Goal: Task Accomplishment & Management: Complete application form

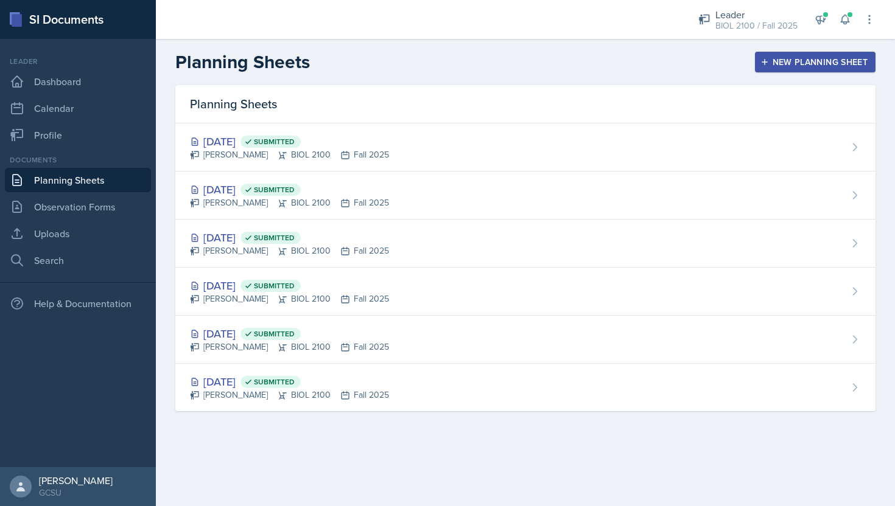
click at [835, 61] on div "New Planning Sheet" at bounding box center [815, 62] width 105 height 10
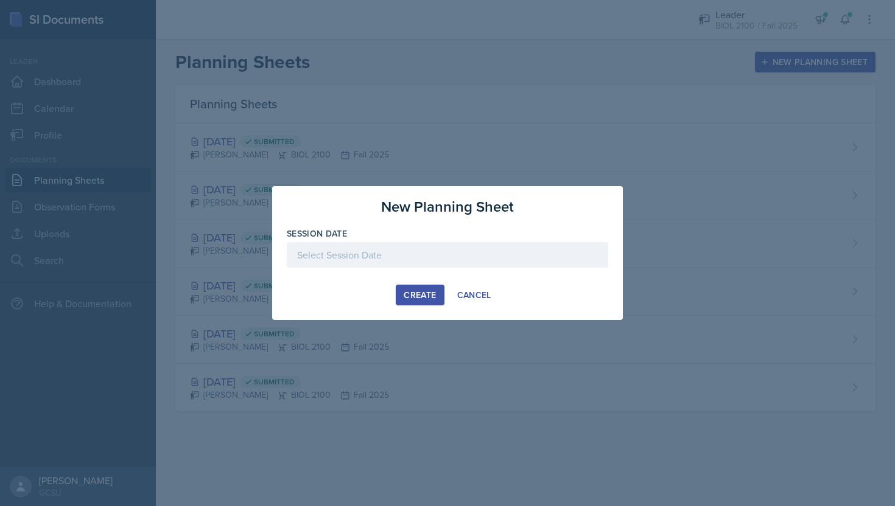
click at [412, 291] on div "Create" at bounding box center [420, 295] width 32 height 10
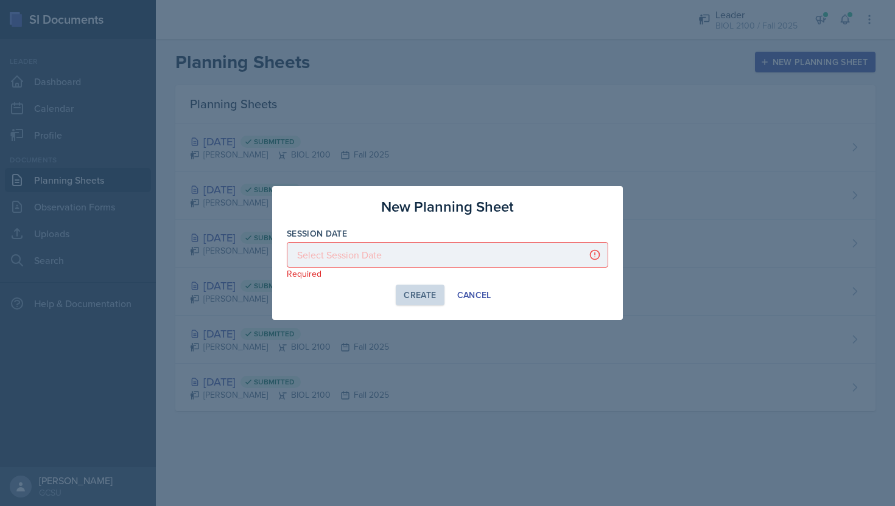
click at [394, 260] on div at bounding box center [447, 255] width 321 height 26
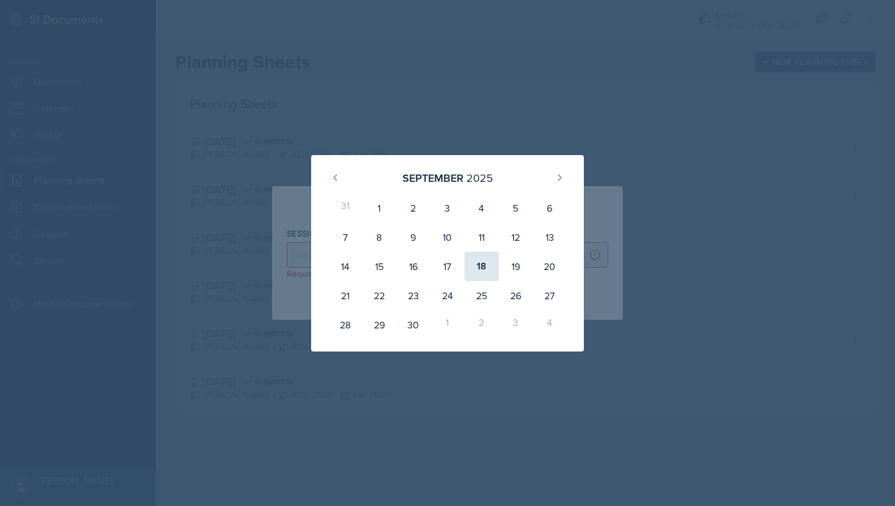
click at [494, 259] on div "18" at bounding box center [481, 266] width 34 height 29
type input "[DATE]"
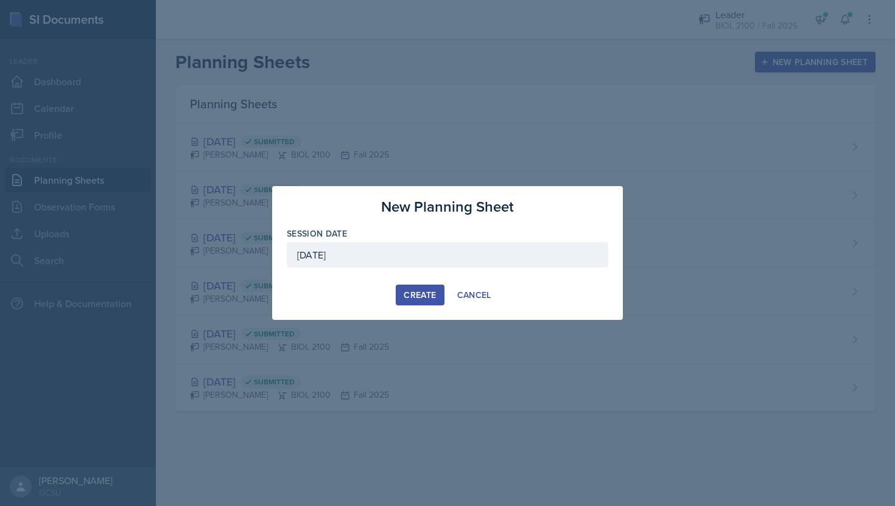
click at [436, 295] on button "Create" at bounding box center [420, 295] width 48 height 21
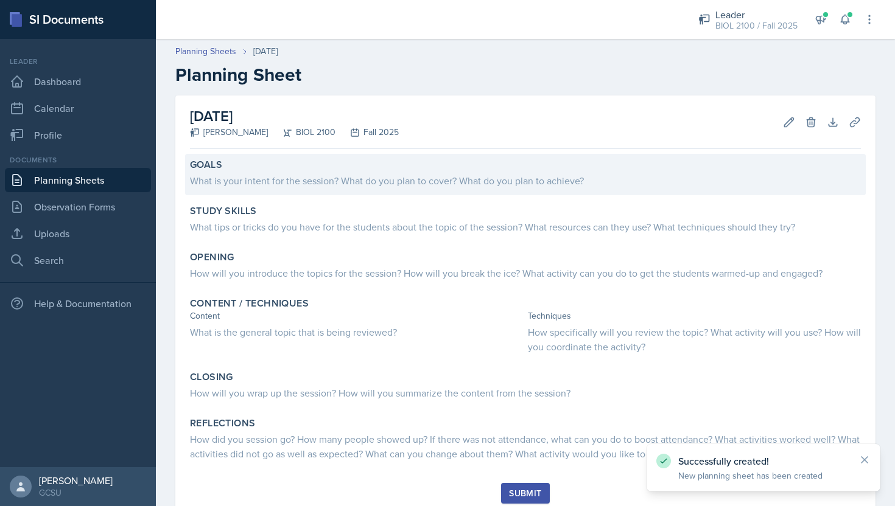
click at [406, 189] on div "Goals What is your intent for the session? What do you plan to cover? What do y…" at bounding box center [525, 174] width 681 height 41
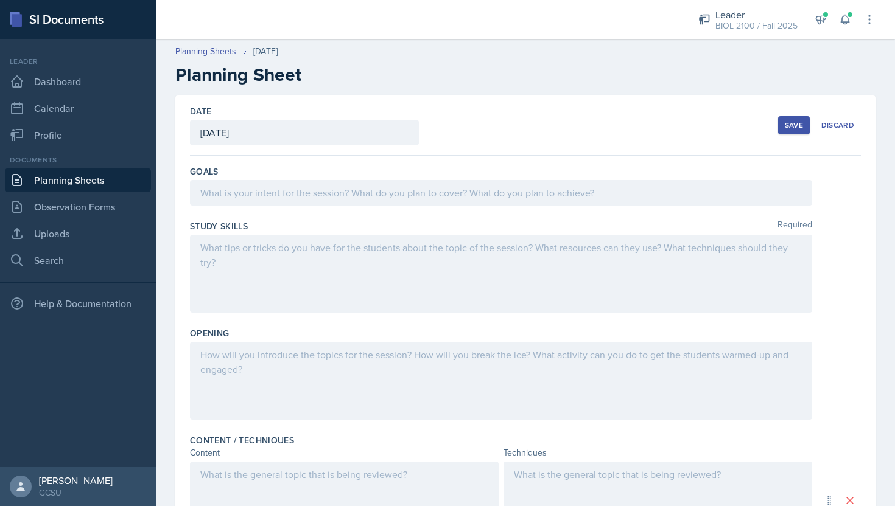
click at [406, 189] on div at bounding box center [501, 193] width 622 height 26
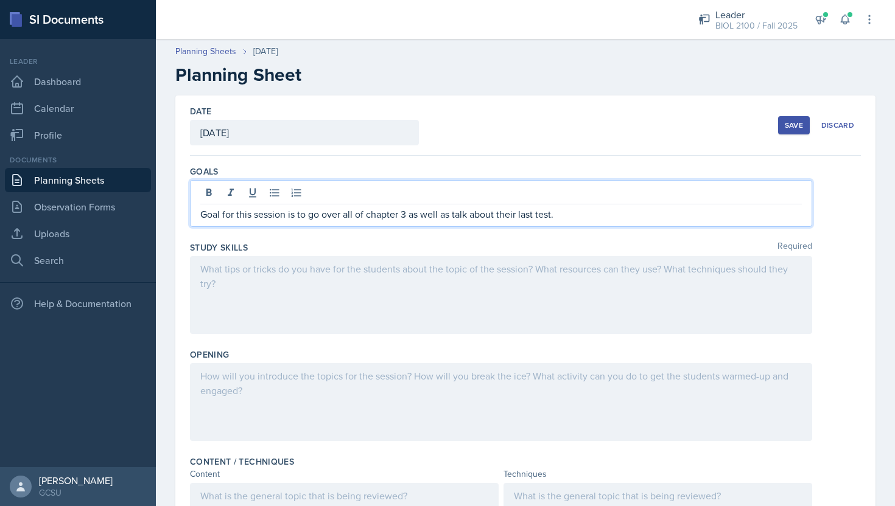
click at [384, 270] on div at bounding box center [501, 295] width 622 height 78
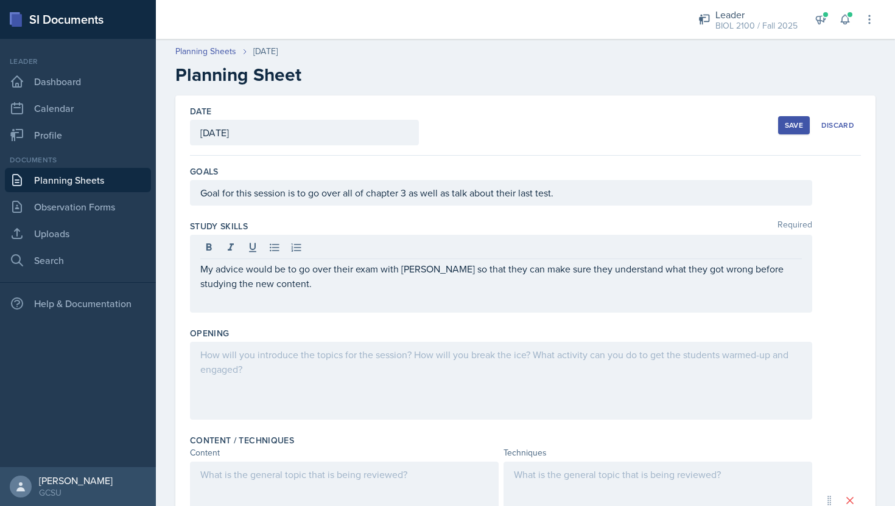
click at [348, 366] on div at bounding box center [501, 381] width 622 height 78
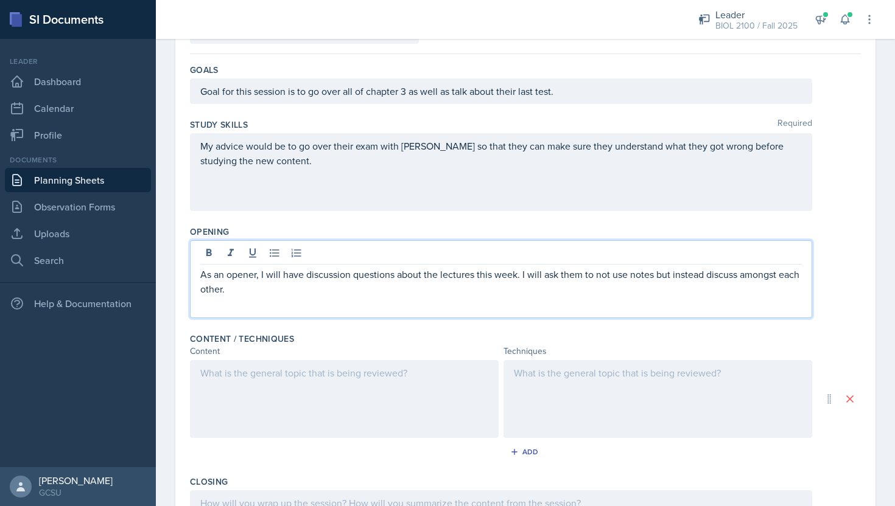
click at [260, 419] on div at bounding box center [344, 399] width 309 height 78
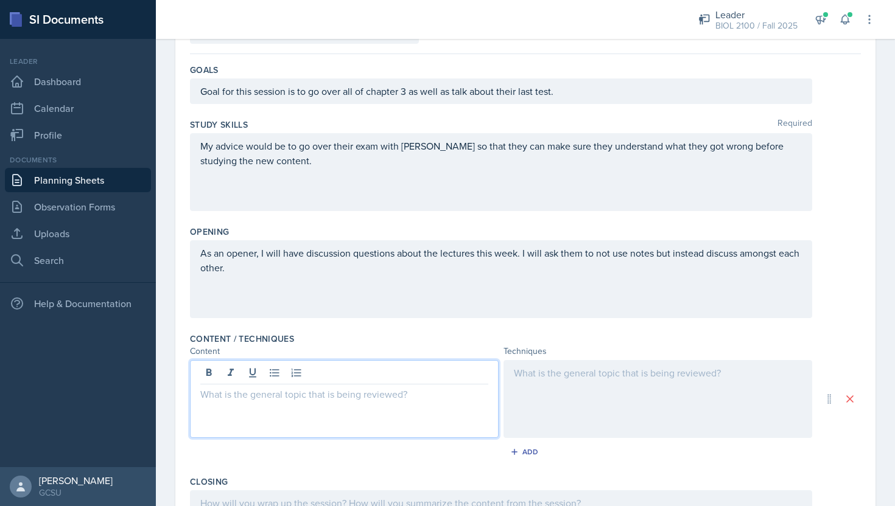
scroll to position [123, 0]
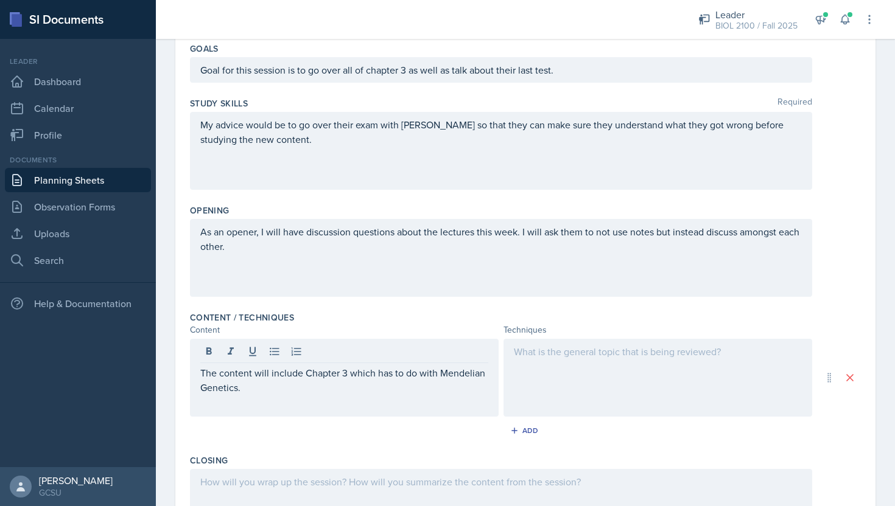
click at [582, 401] on div at bounding box center [657, 378] width 309 height 78
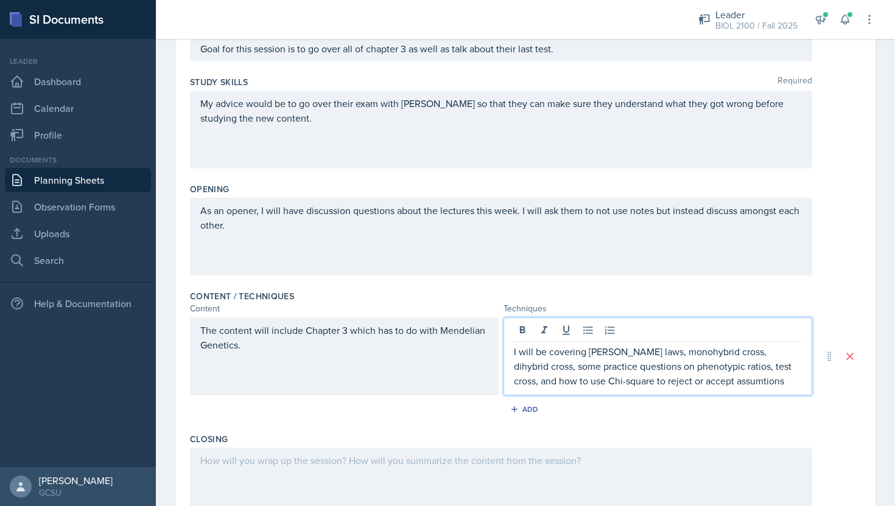
click at [696, 386] on p "I will be covering [PERSON_NAME] laws, monohybrid cross, dihybrid cross, some p…" at bounding box center [658, 367] width 288 height 44
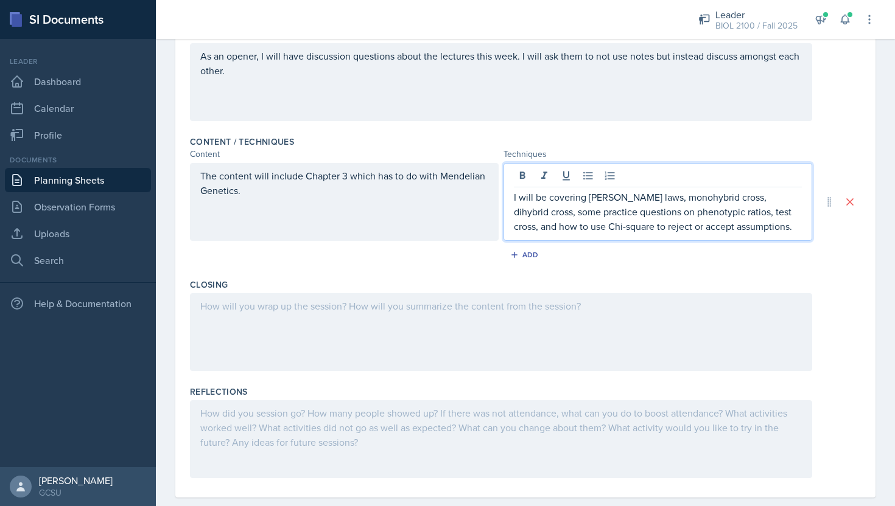
scroll to position [320, 0]
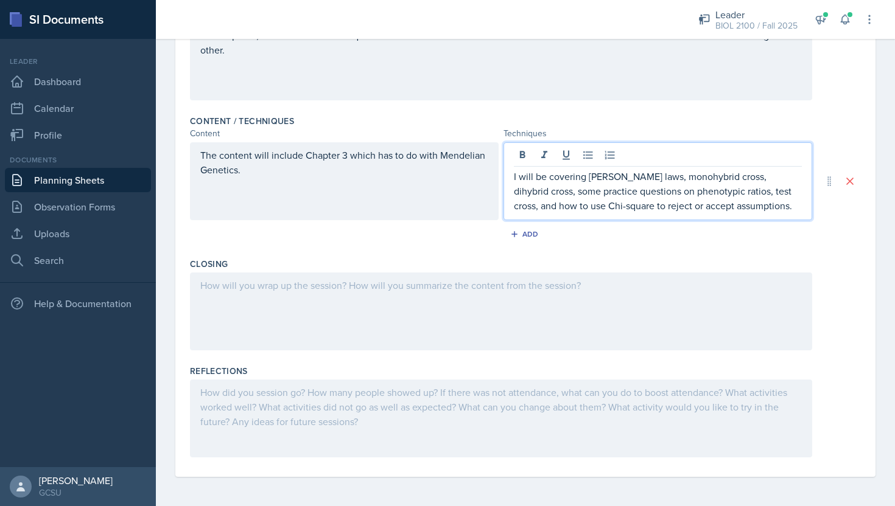
click at [432, 321] on div at bounding box center [501, 312] width 622 height 78
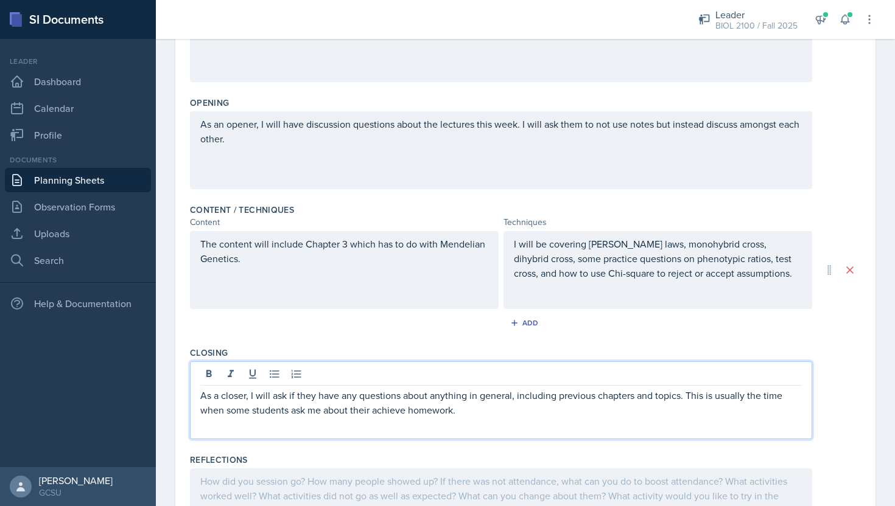
scroll to position [0, 0]
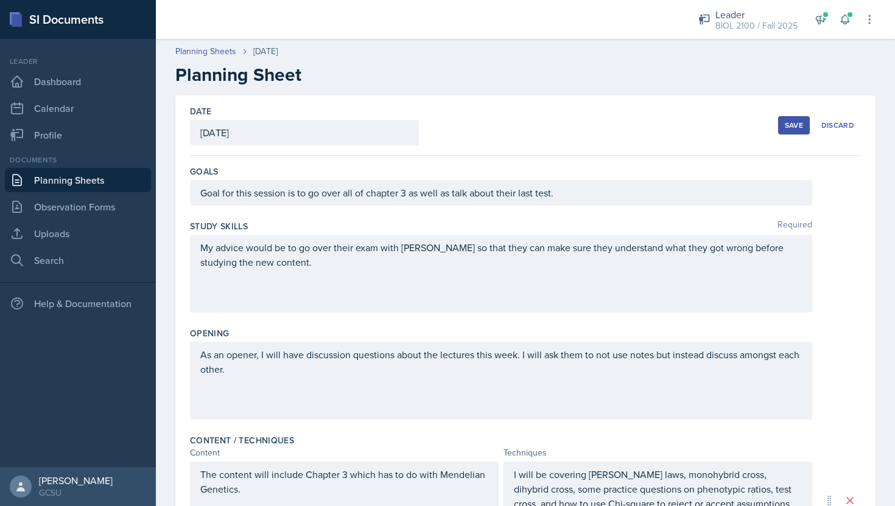
click at [799, 127] on div "Save" at bounding box center [794, 126] width 18 height 10
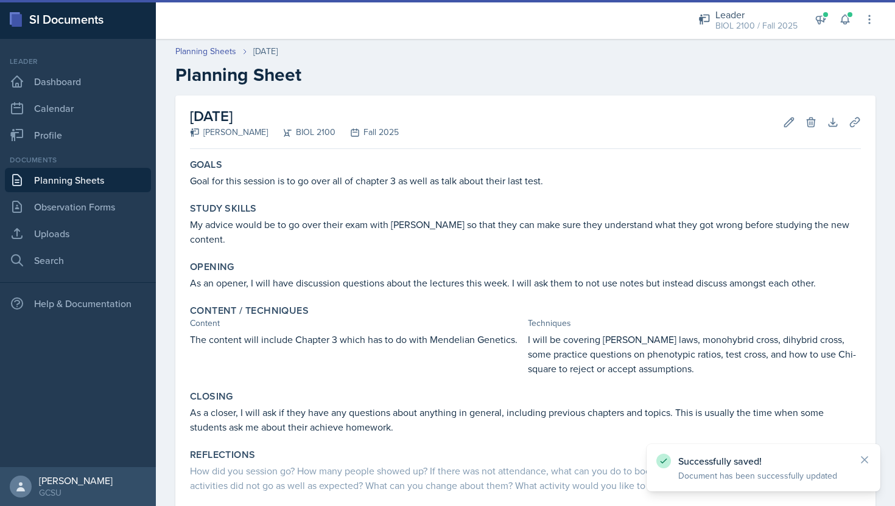
scroll to position [73, 0]
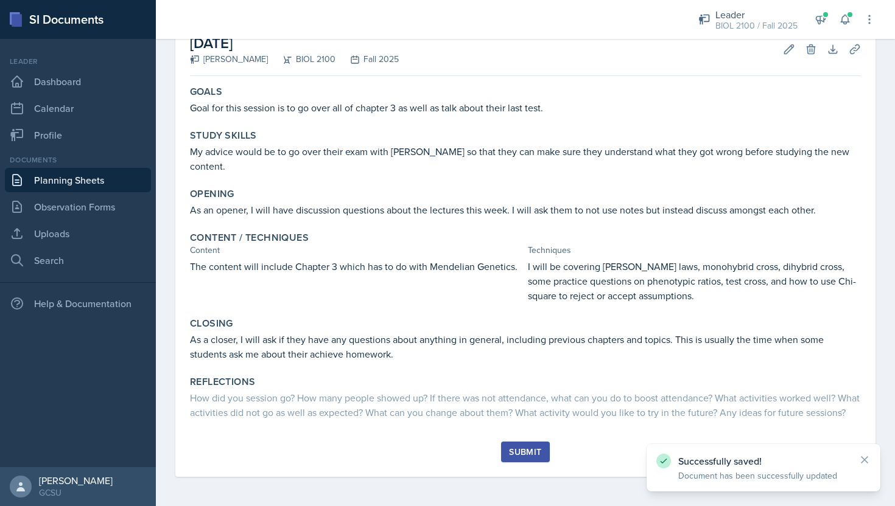
click at [534, 452] on div "Submit" at bounding box center [525, 452] width 32 height 10
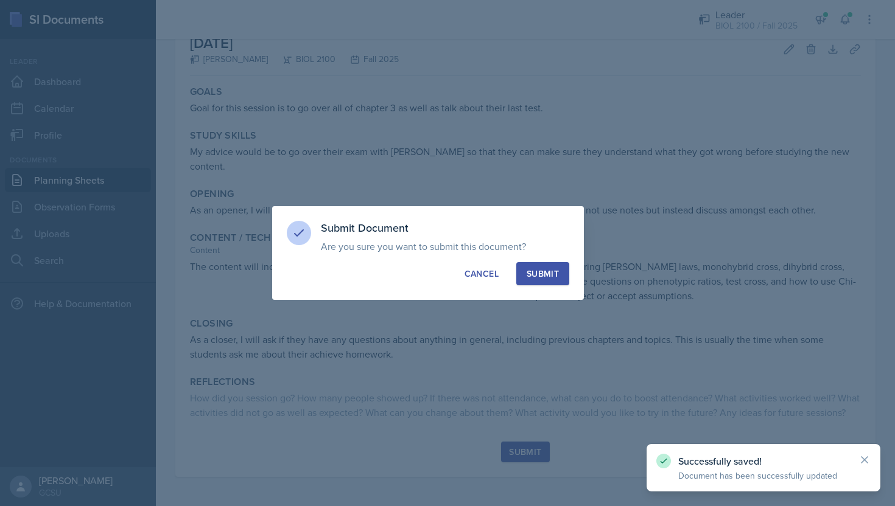
click at [554, 278] on div "Submit" at bounding box center [543, 274] width 32 height 12
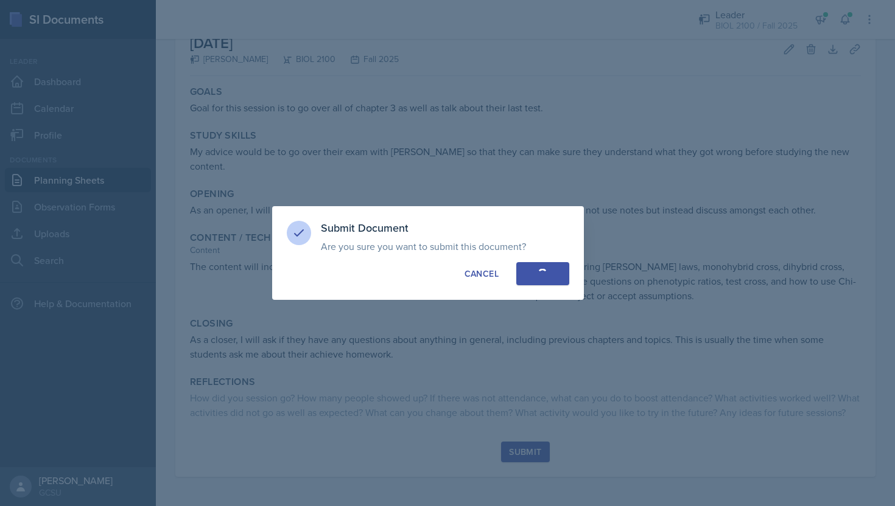
scroll to position [0, 0]
